Goal: Task Accomplishment & Management: Use online tool/utility

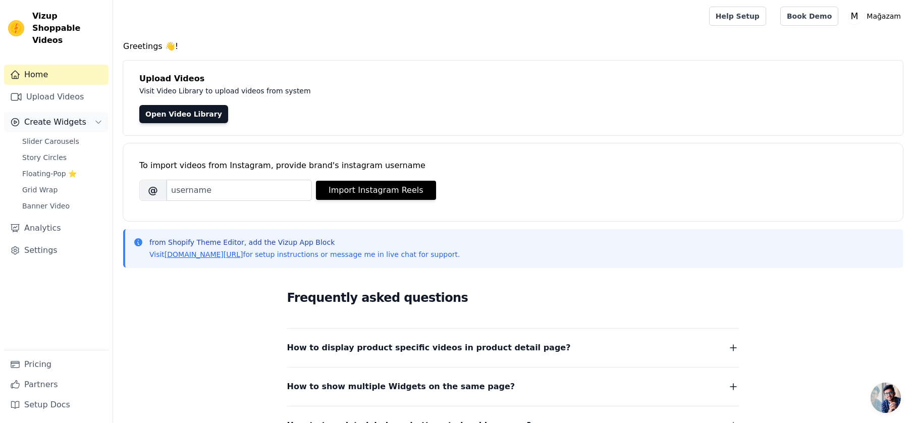
click at [84, 116] on button "Create Widgets" at bounding box center [56, 122] width 104 height 20
click at [88, 112] on button "Create Widgets" at bounding box center [56, 122] width 104 height 20
click at [52, 152] on span "Story Circles" at bounding box center [44, 157] width 44 height 10
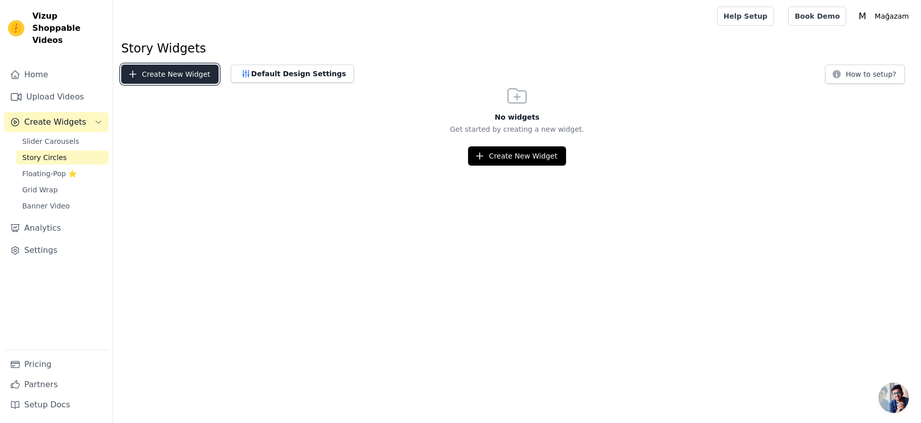
click at [198, 76] on button "Create New Widget" at bounding box center [169, 74] width 97 height 19
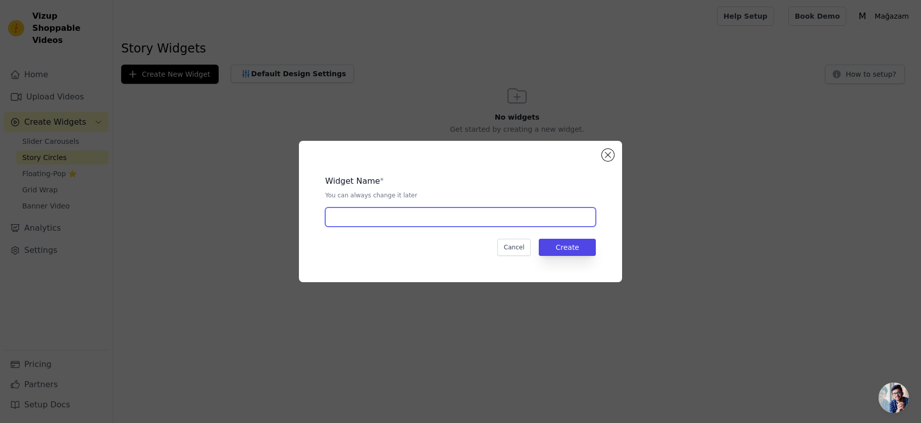
click at [423, 215] on input "text" at bounding box center [460, 216] width 271 height 19
type input "ığüaığü"
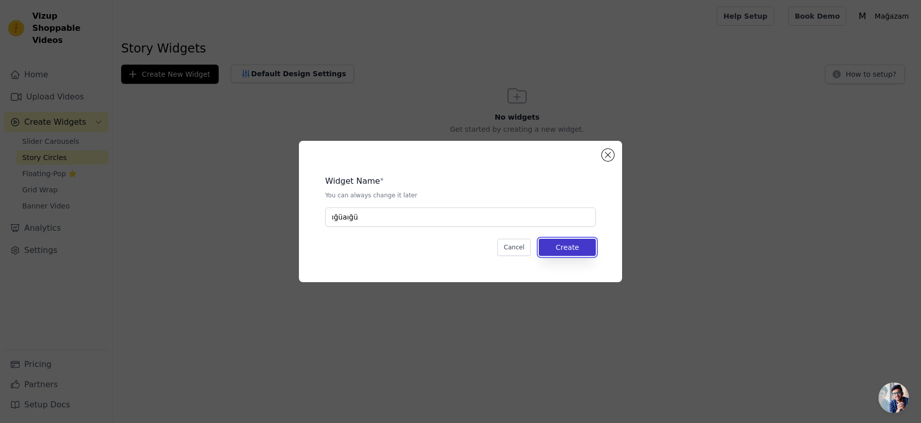
click at [595, 244] on button "Create" at bounding box center [567, 247] width 57 height 17
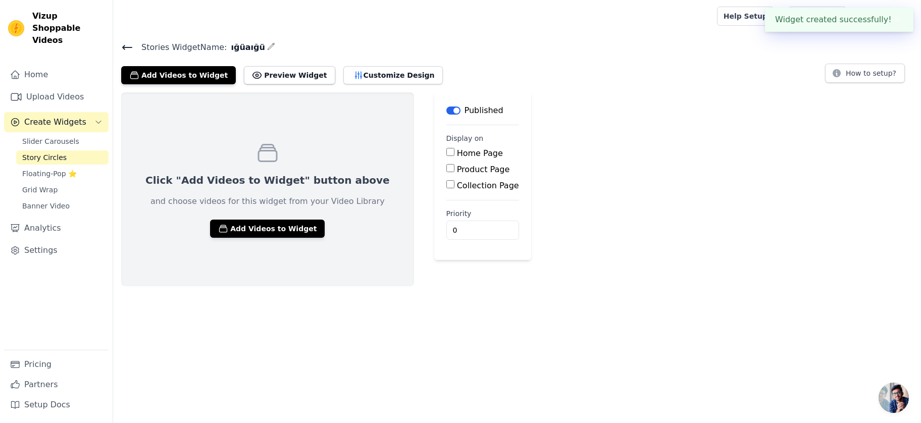
click at [446, 151] on input "Home Page" at bounding box center [450, 152] width 8 height 8
checkbox input "true"
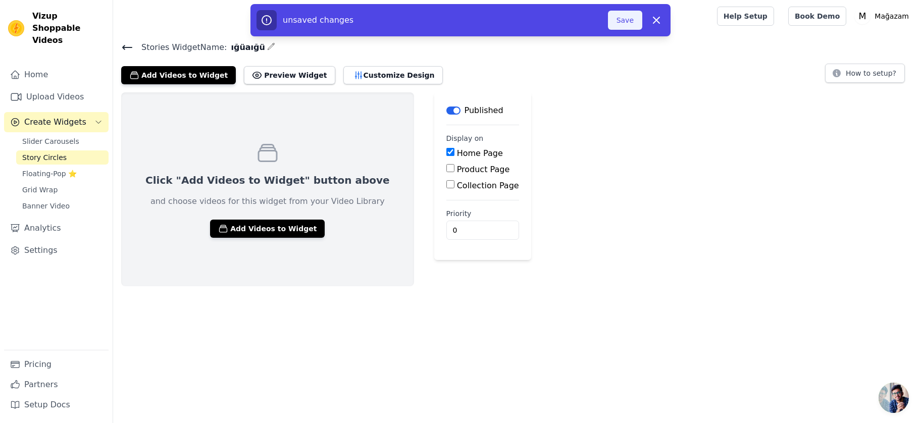
click at [622, 24] on button "Save" at bounding box center [625, 20] width 34 height 19
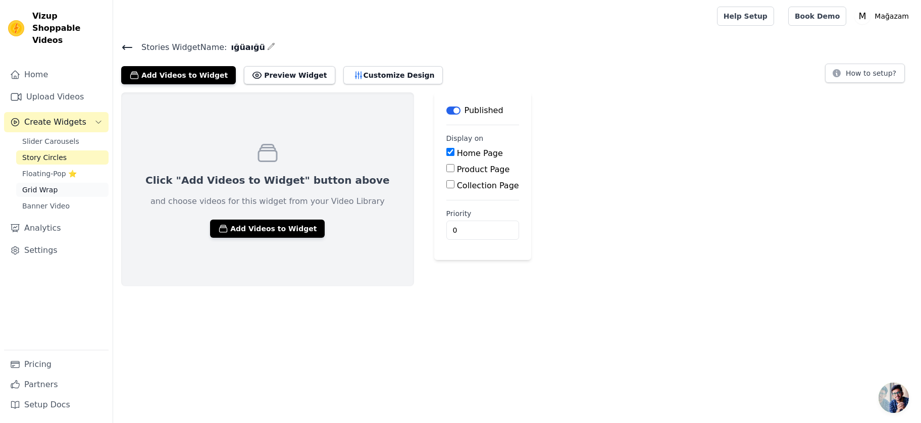
click at [76, 183] on link "Grid Wrap" at bounding box center [62, 190] width 92 height 14
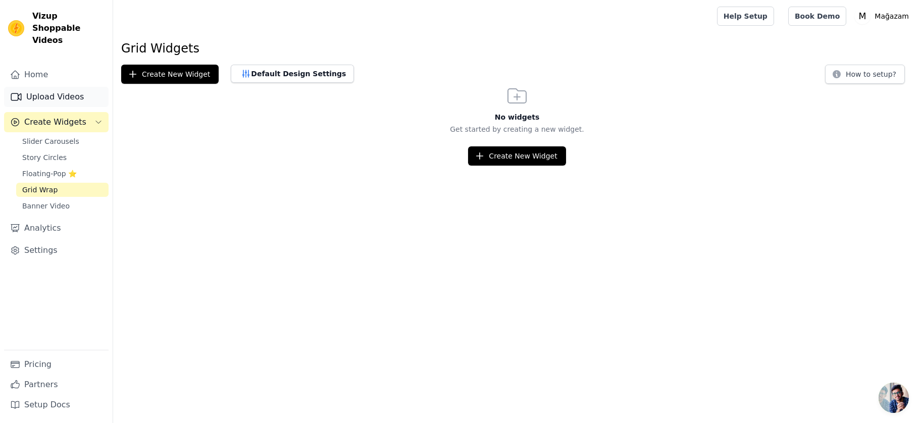
click at [57, 87] on link "Upload Videos" at bounding box center [56, 97] width 104 height 20
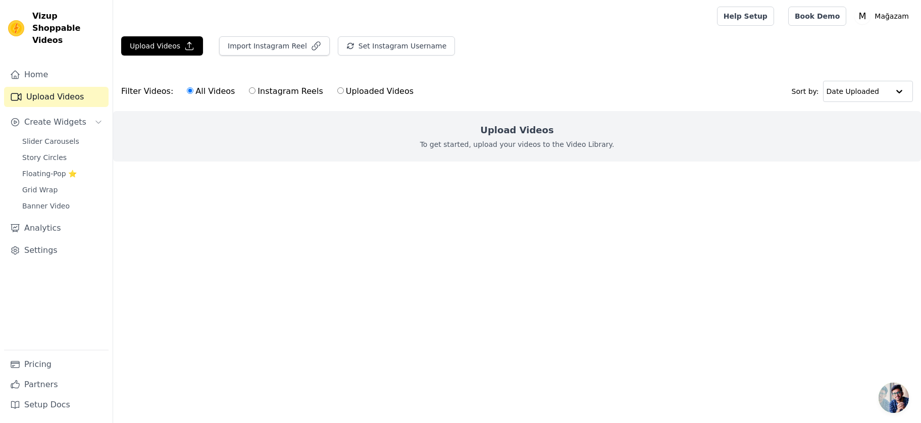
click at [337, 85] on label "Uploaded Videos" at bounding box center [375, 91] width 77 height 13
click at [337, 87] on input "Uploaded Videos" at bounding box center [340, 90] width 7 height 7
radio input "true"
click at [190, 92] on label "All Videos" at bounding box center [210, 91] width 49 height 13
click at [190, 92] on input "All Videos" at bounding box center [190, 90] width 7 height 7
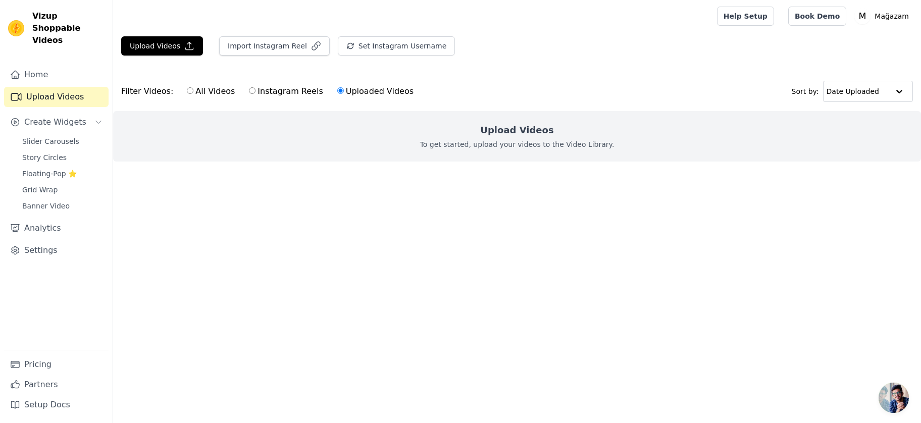
radio input "true"
